Goal: Task Accomplishment & Management: Manage account settings

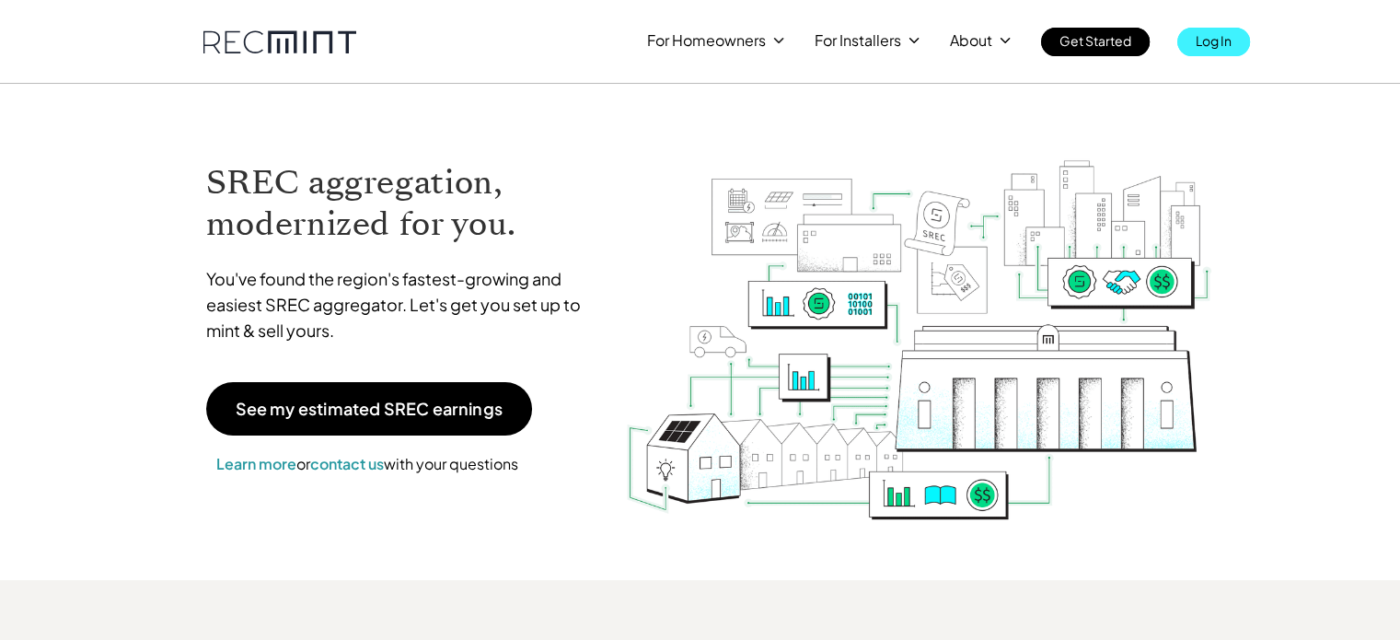
click at [1207, 40] on p "Log In" at bounding box center [1214, 41] width 36 height 26
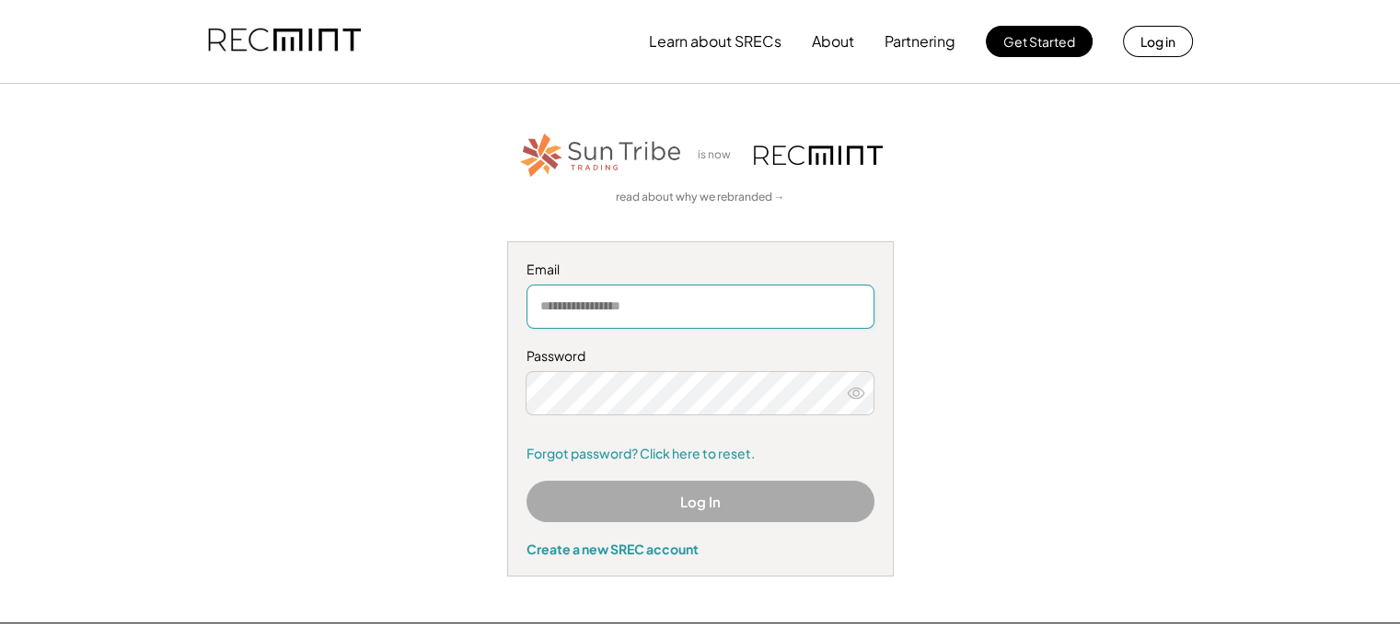
click at [614, 301] on input "email" at bounding box center [700, 306] width 348 height 44
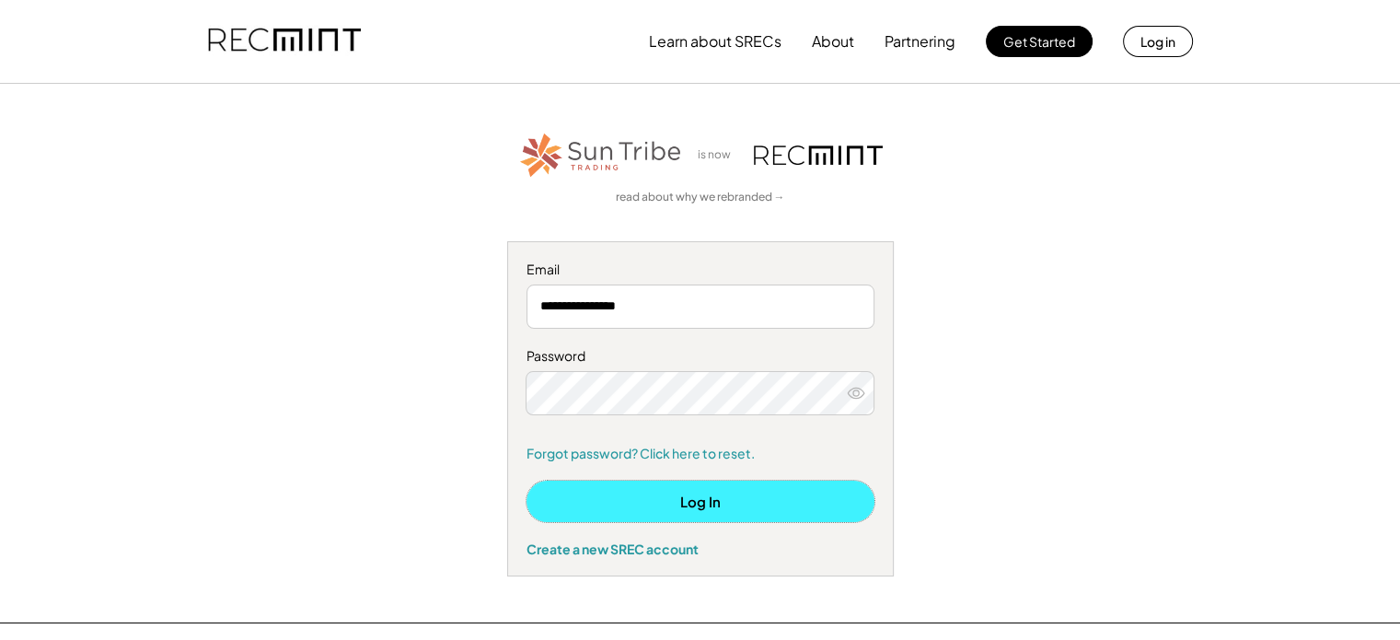
click at [703, 495] on button "Log In" at bounding box center [700, 500] width 348 height 41
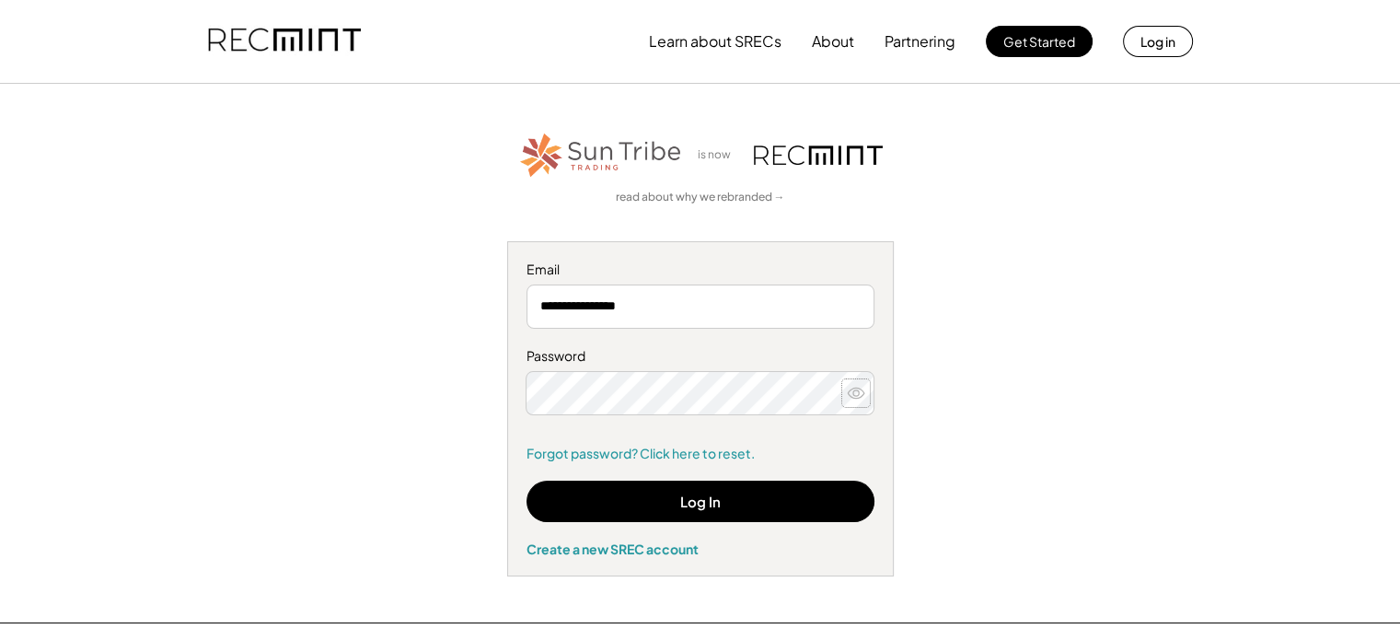
click at [855, 392] on icon at bounding box center [856, 393] width 18 height 18
click at [588, 315] on input "**********" at bounding box center [700, 306] width 348 height 44
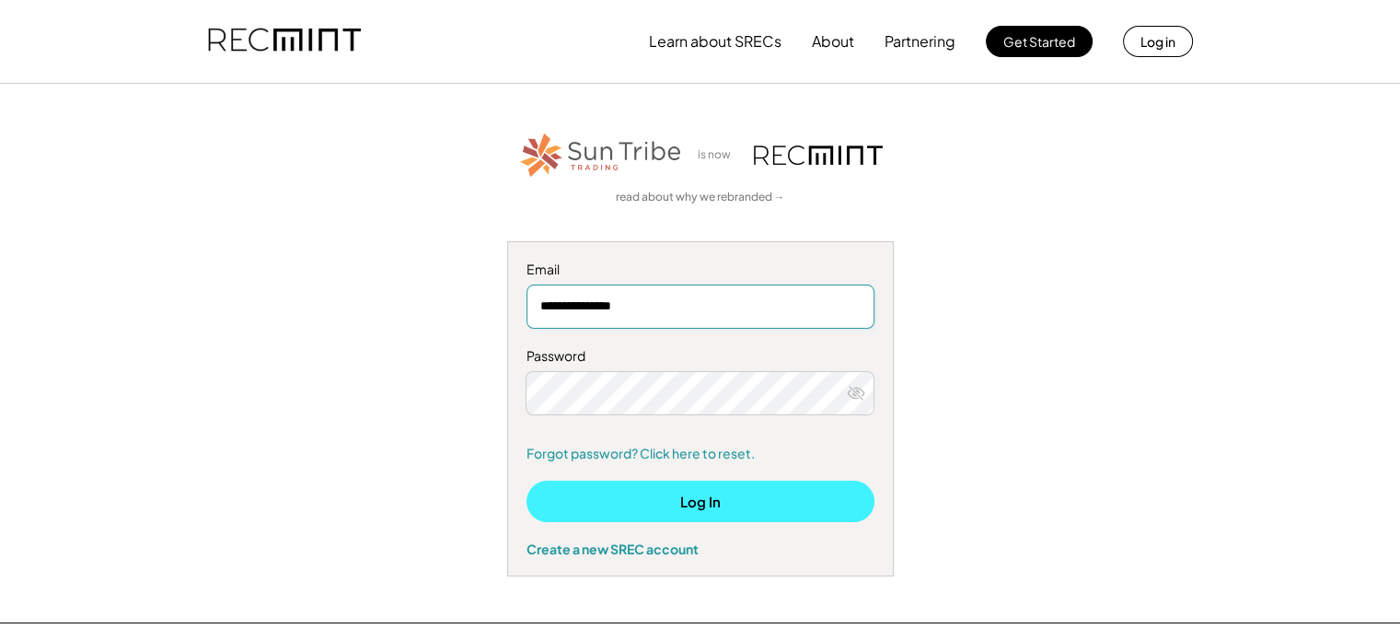
type input "**********"
click at [673, 504] on button "Log In" at bounding box center [700, 500] width 348 height 41
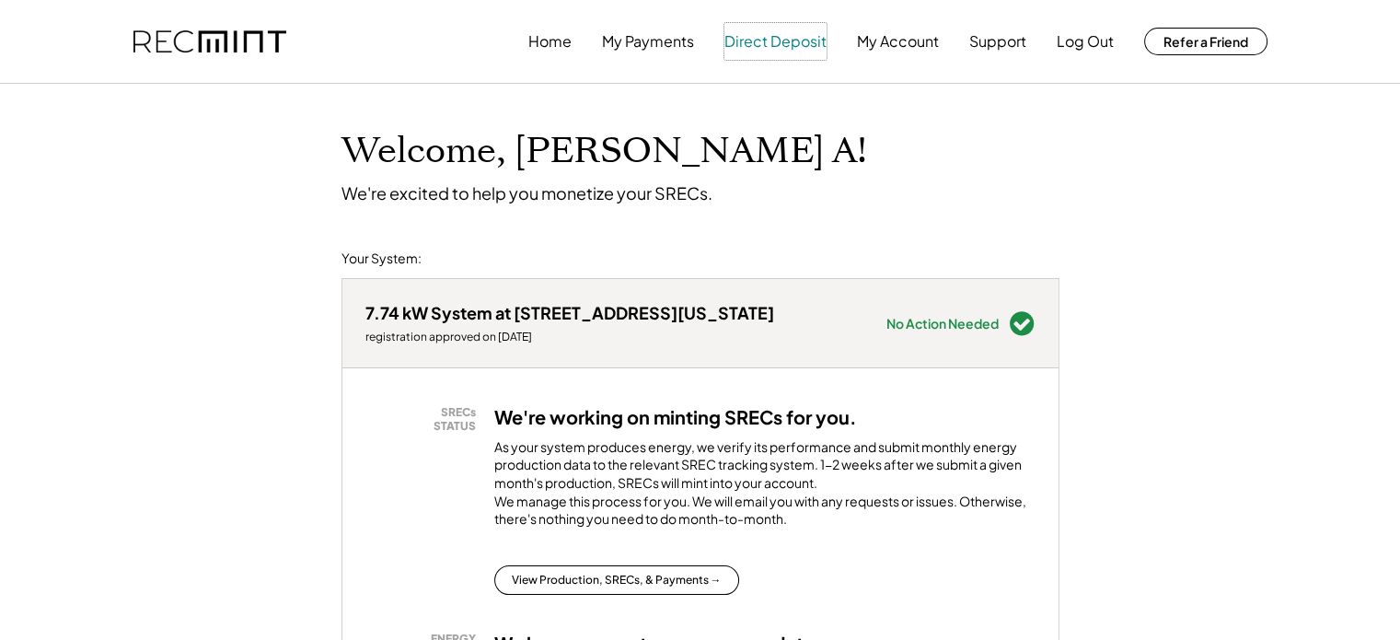
click at [761, 45] on button "Direct Deposit" at bounding box center [775, 41] width 102 height 37
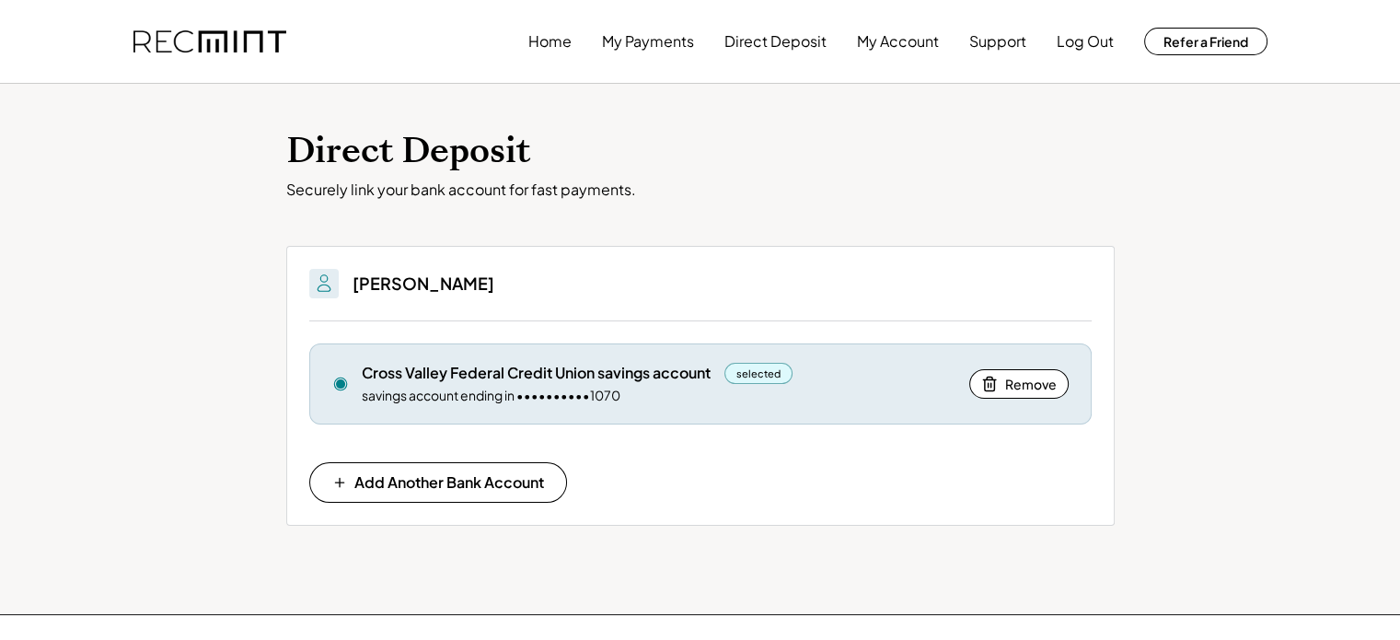
click at [519, 378] on div "Cross Valley Federal Credit Union savings account" at bounding box center [536, 373] width 349 height 20
click at [486, 393] on div "savings account ending in ••••••••••1070" at bounding box center [491, 396] width 259 height 18
click at [887, 43] on button "My Account" at bounding box center [898, 41] width 82 height 37
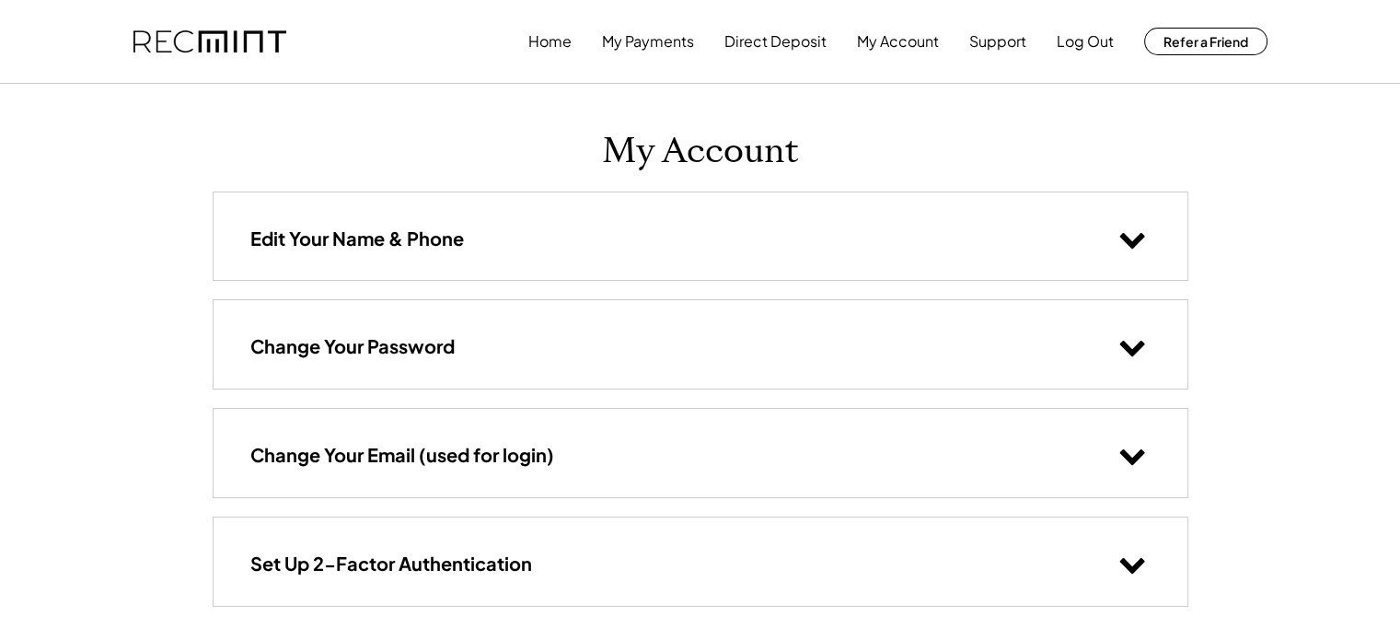
click at [1134, 235] on icon at bounding box center [1132, 239] width 28 height 28
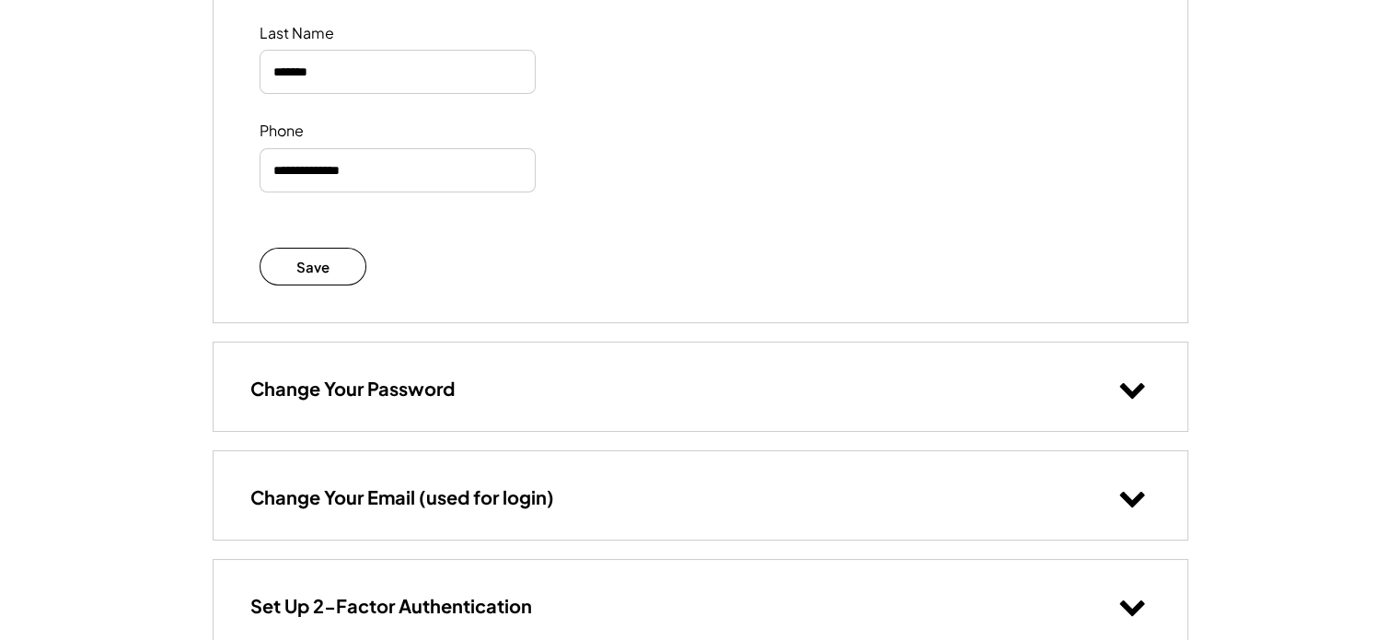
scroll to position [429, 0]
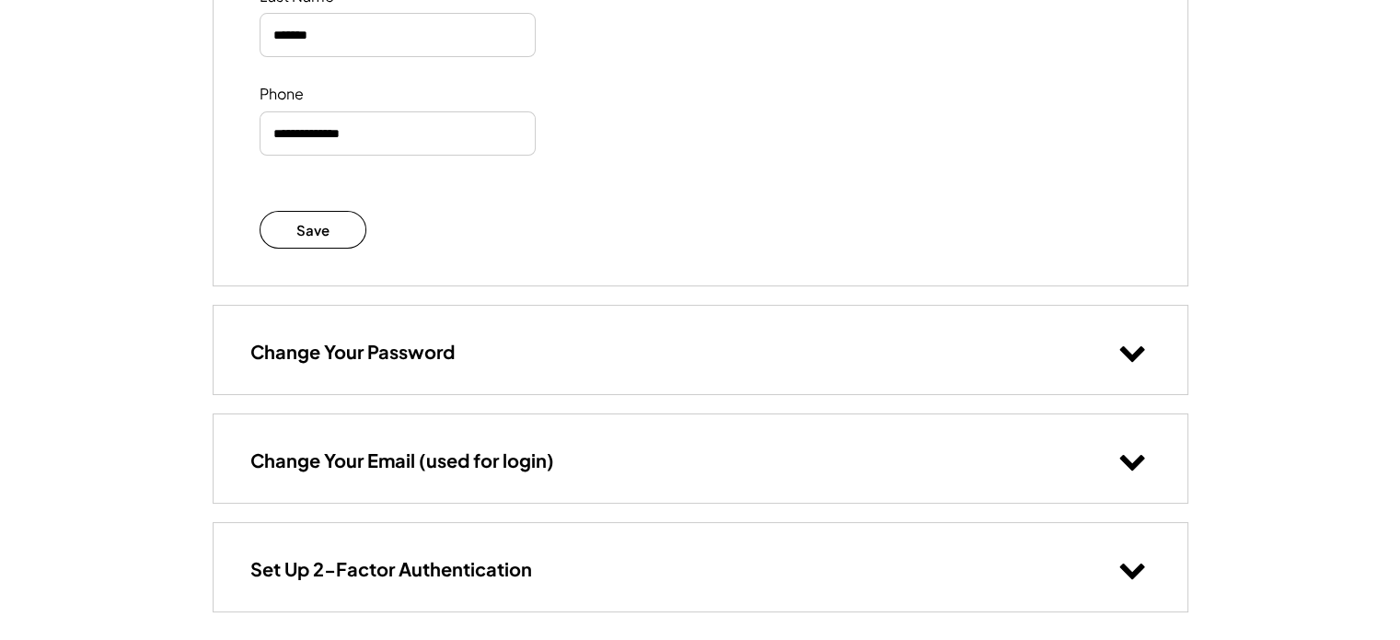
click at [1133, 465] on use at bounding box center [1131, 463] width 25 height 16
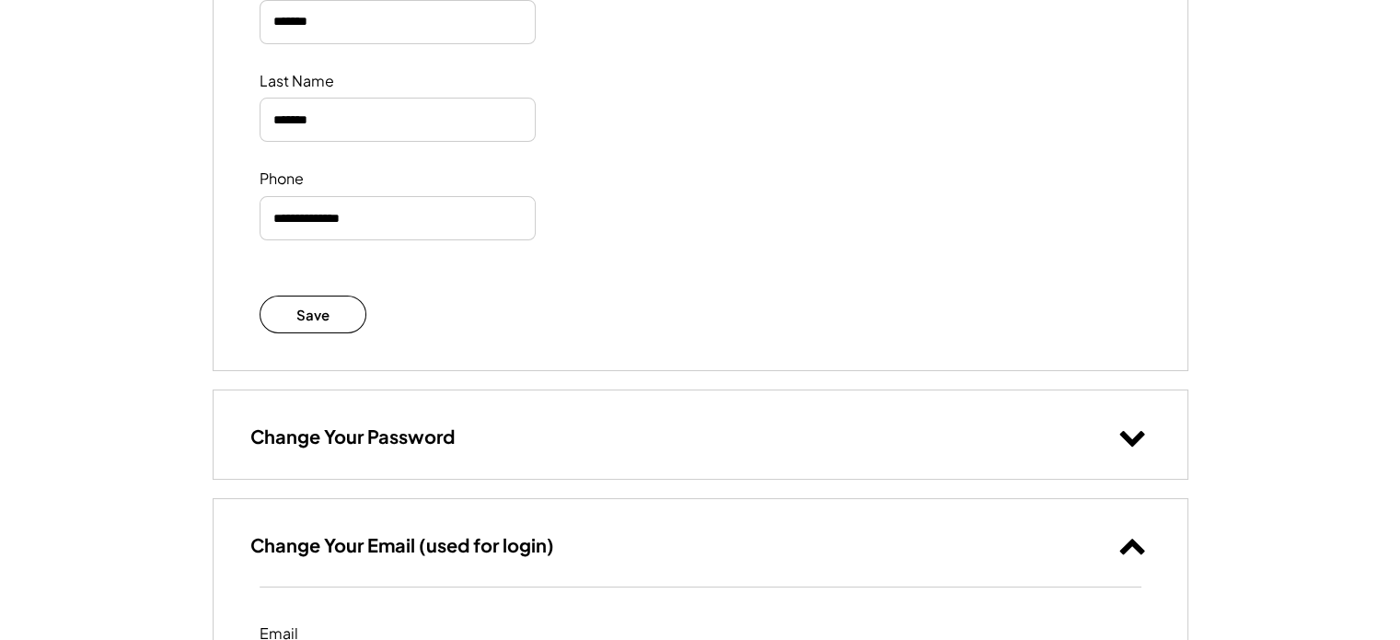
scroll to position [0, 0]
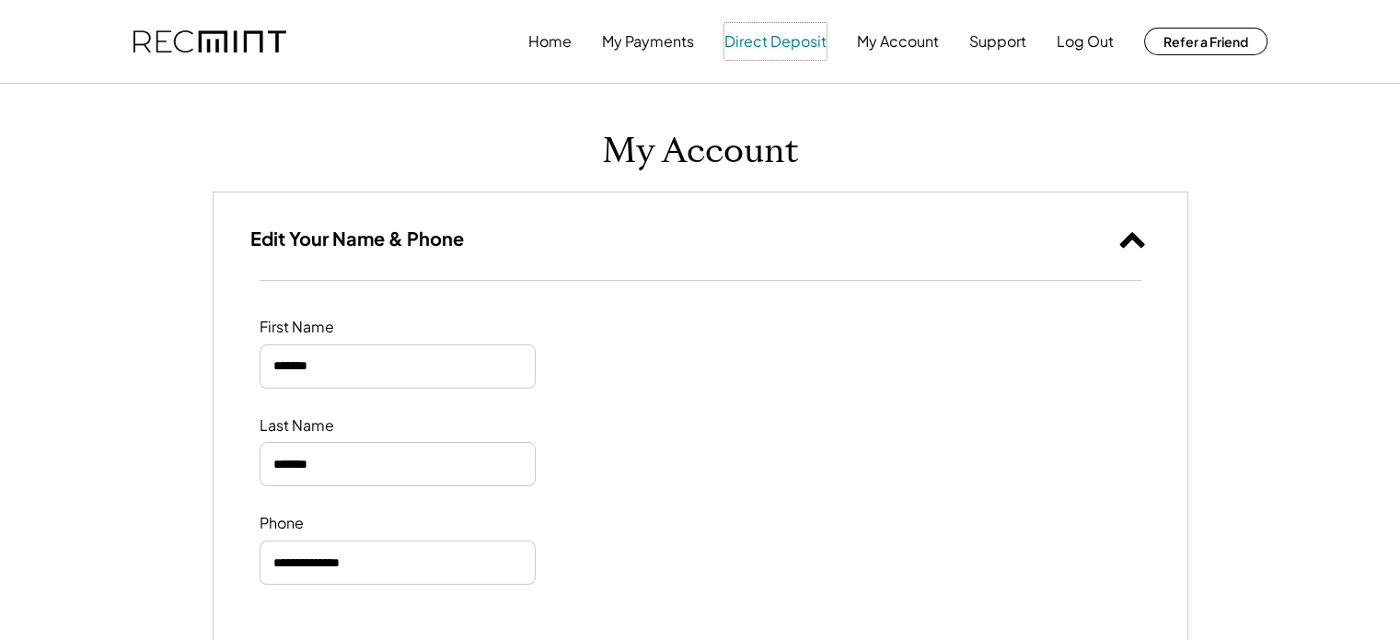
click at [797, 40] on button "Direct Deposit" at bounding box center [775, 41] width 102 height 37
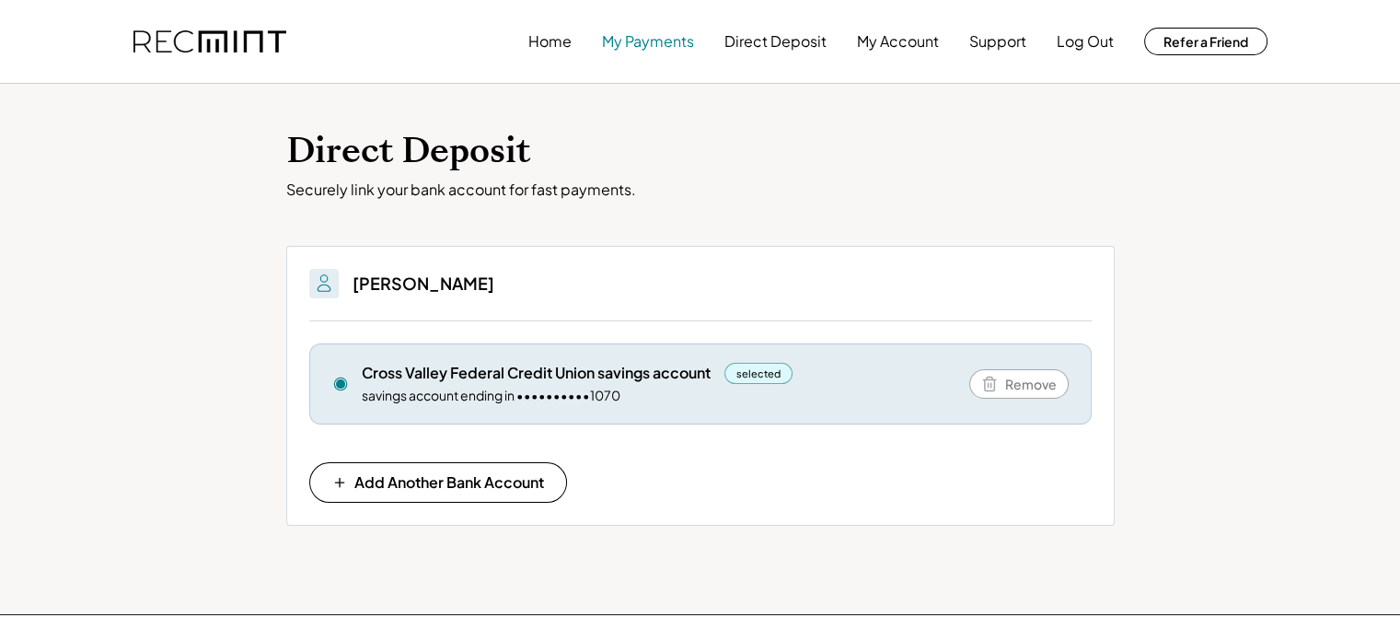
click at [630, 45] on button "My Payments" at bounding box center [648, 41] width 92 height 37
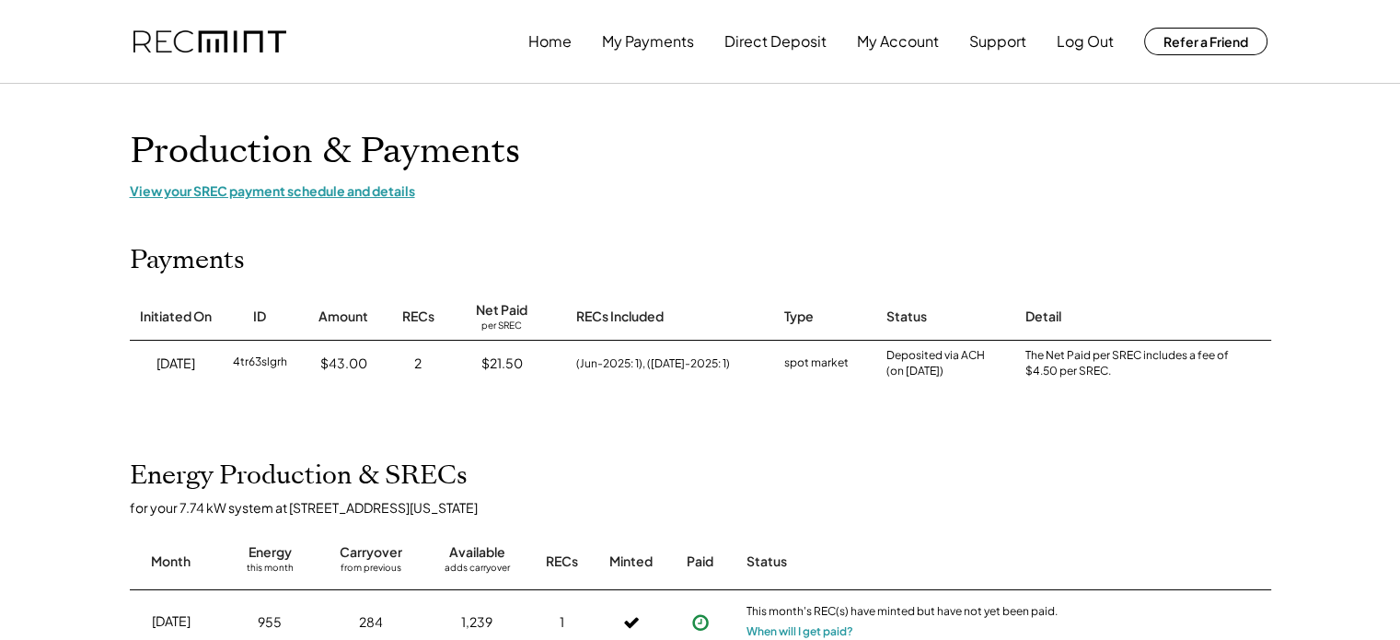
click at [316, 197] on div "View your SREC payment schedule and details" at bounding box center [700, 190] width 1141 height 17
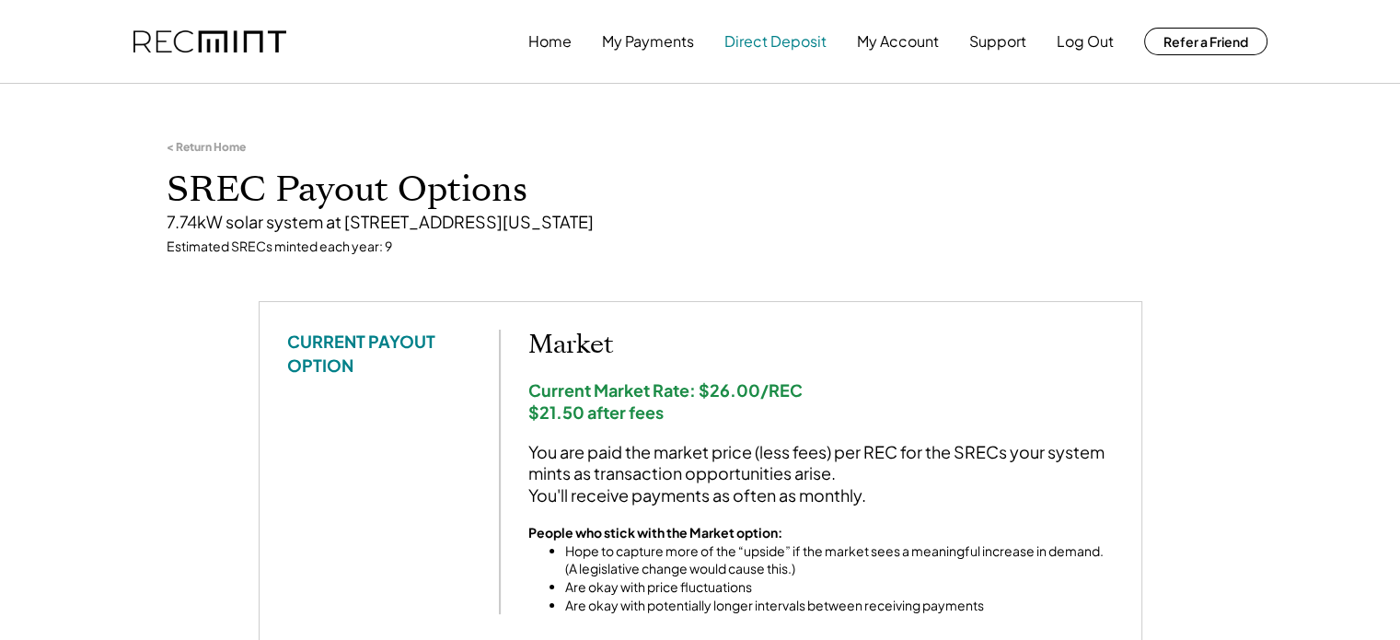
click at [731, 43] on button "Direct Deposit" at bounding box center [775, 41] width 102 height 37
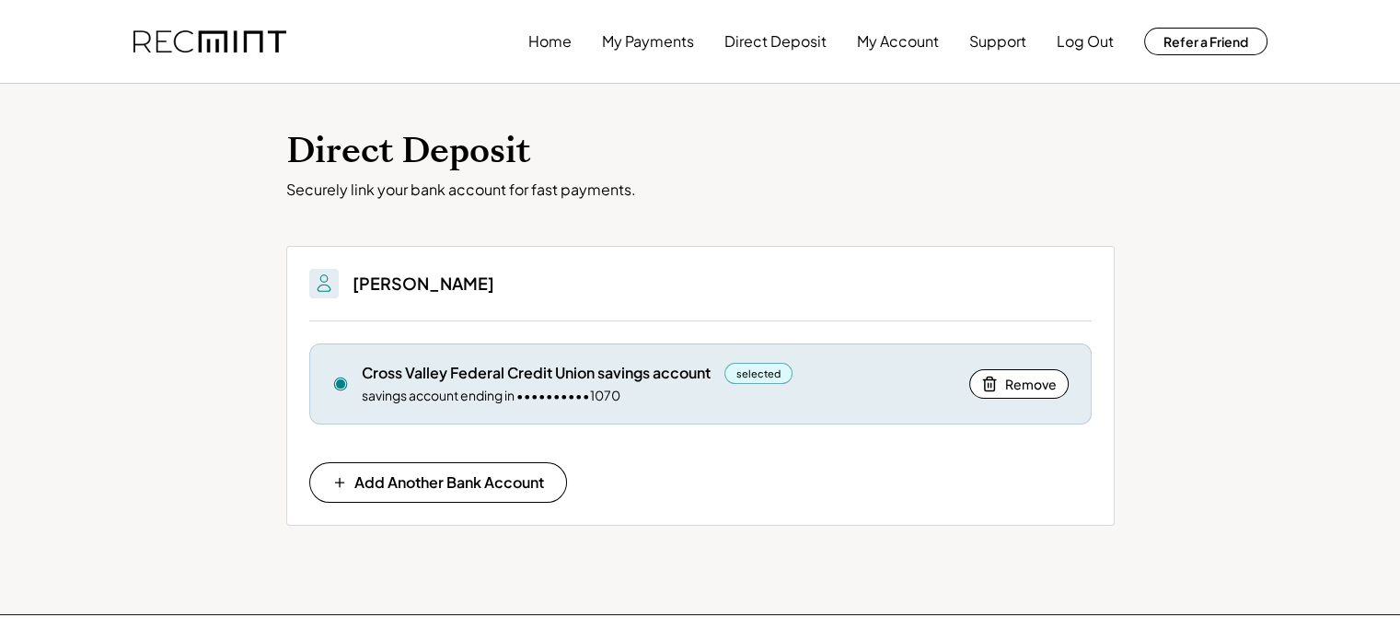
click at [803, 380] on div "Cross Valley Federal Credit Union savings account selected" at bounding box center [659, 373] width 595 height 21
click at [756, 373] on div "selected" at bounding box center [758, 373] width 69 height 21
click at [755, 375] on div "selected" at bounding box center [758, 373] width 69 height 21
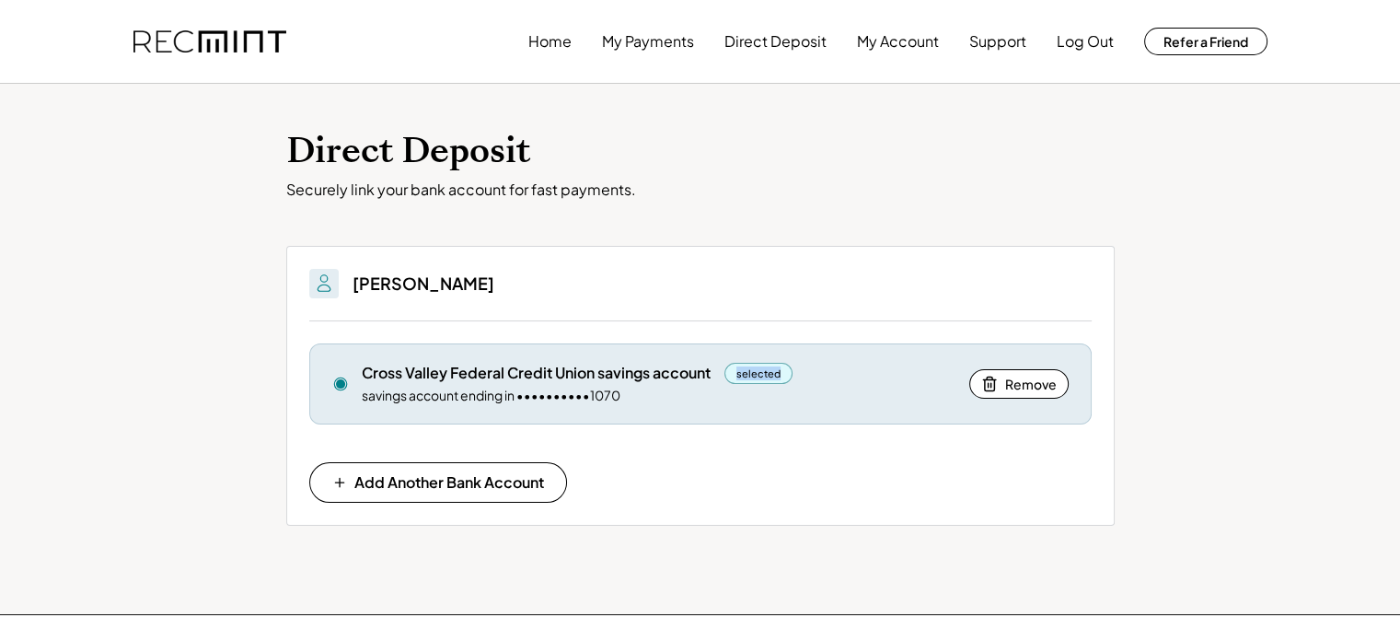
click at [755, 375] on div "selected" at bounding box center [758, 373] width 69 height 21
click at [759, 470] on div "Cross Valley Federal Credit Union savings account selected savings account endi…" at bounding box center [700, 422] width 782 height 159
click at [341, 387] on icon at bounding box center [340, 384] width 17 height 17
click at [341, 377] on use at bounding box center [340, 383] width 13 height 13
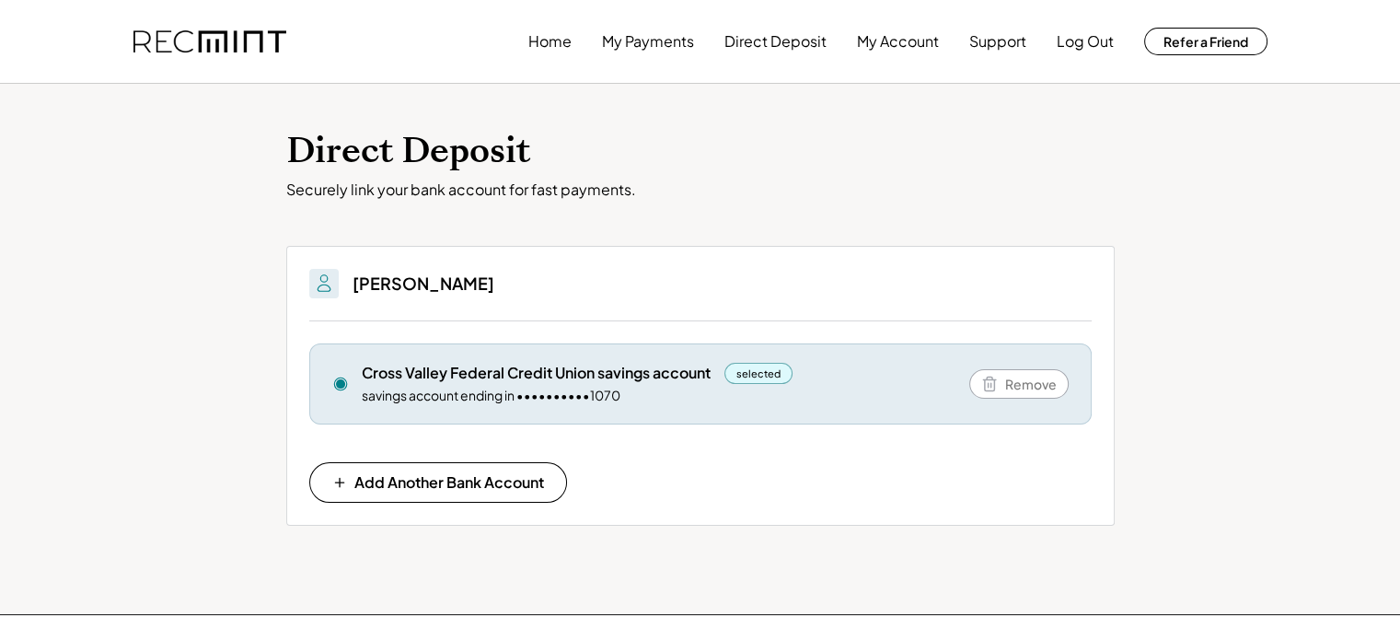
click at [568, 269] on div "Doris A Greiner" at bounding box center [700, 295] width 782 height 52
click at [1081, 36] on button "Log Out" at bounding box center [1085, 41] width 57 height 37
